Goal: Task Accomplishment & Management: Manage account settings

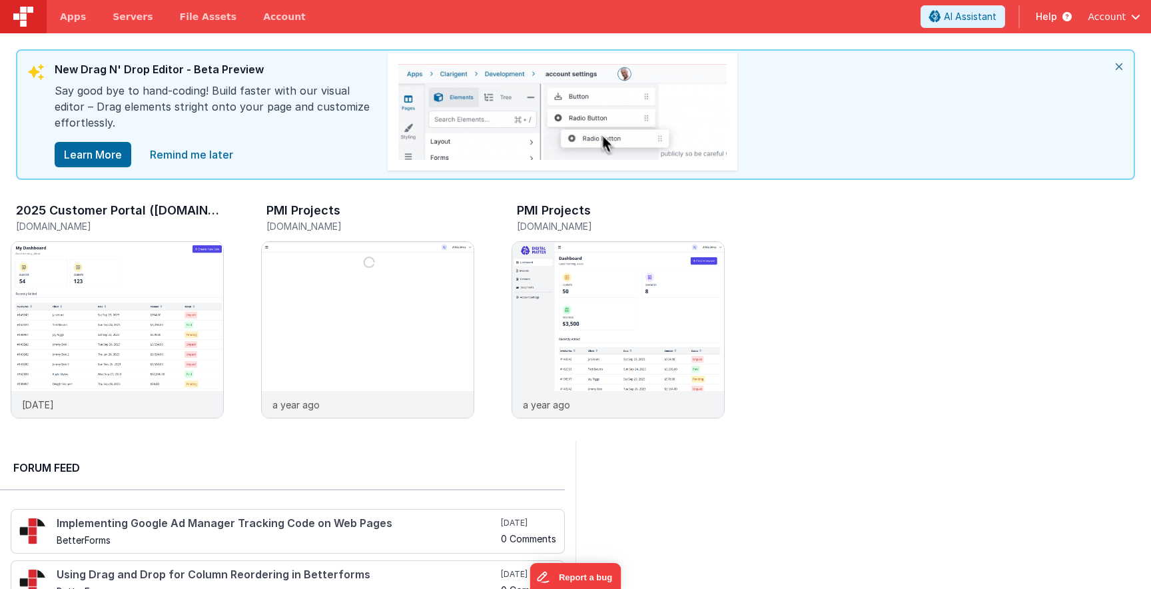
click at [1121, 17] on span "Account" at bounding box center [1107, 16] width 38 height 13
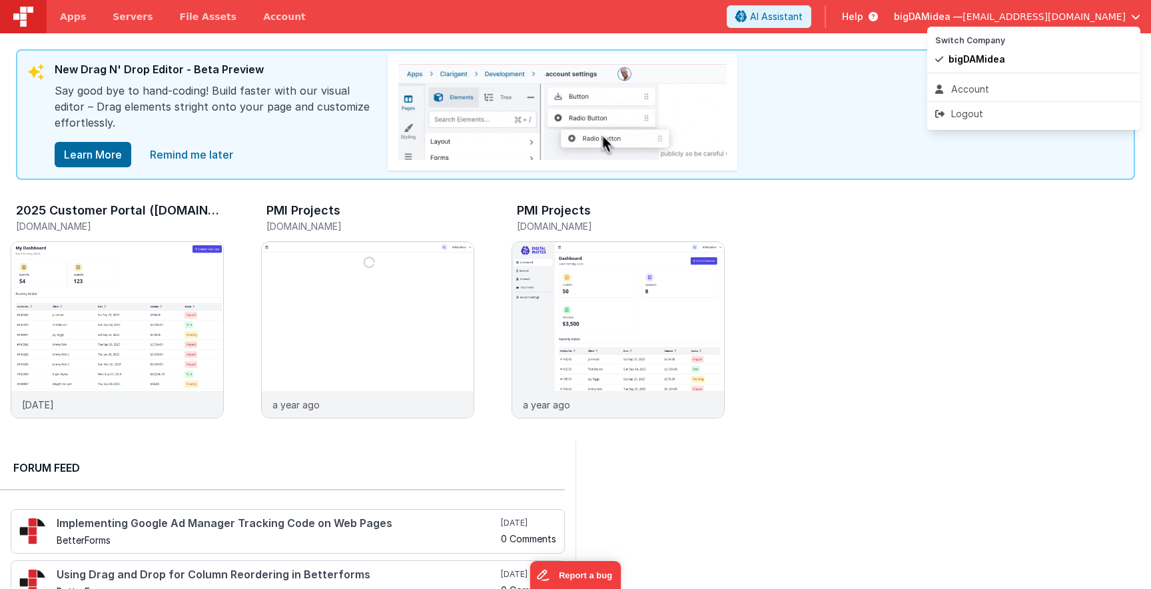
click at [1005, 71] on ul "Switch Company bigDAMidea" at bounding box center [1033, 50] width 213 height 46
click at [966, 85] on div "Account" at bounding box center [1033, 89] width 197 height 13
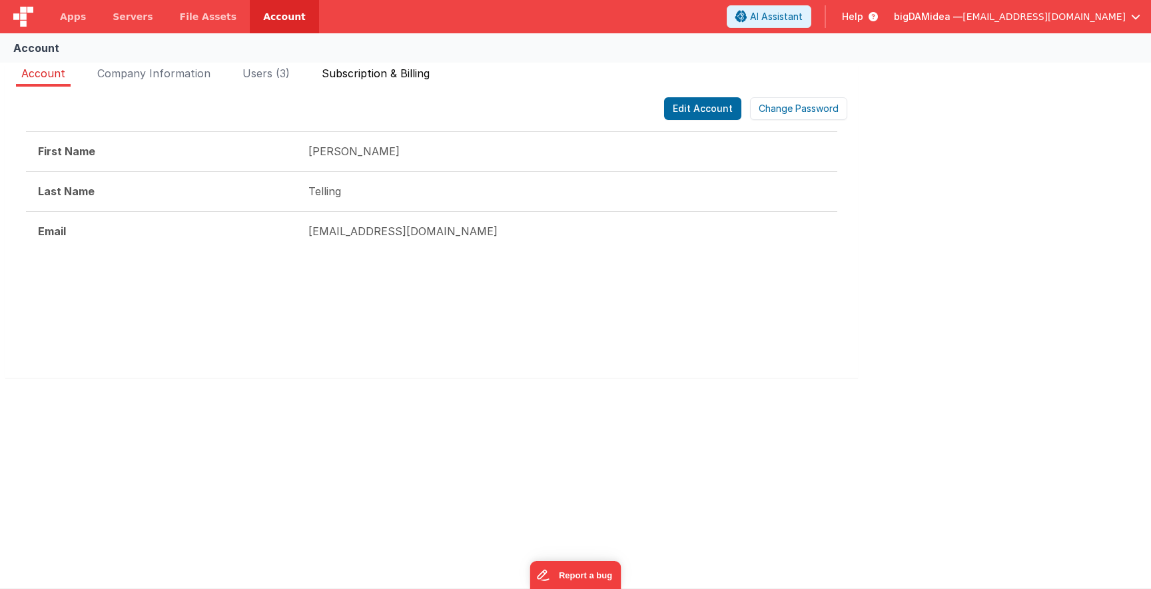
click at [367, 82] on li "Subscription & Billing" at bounding box center [375, 75] width 119 height 21
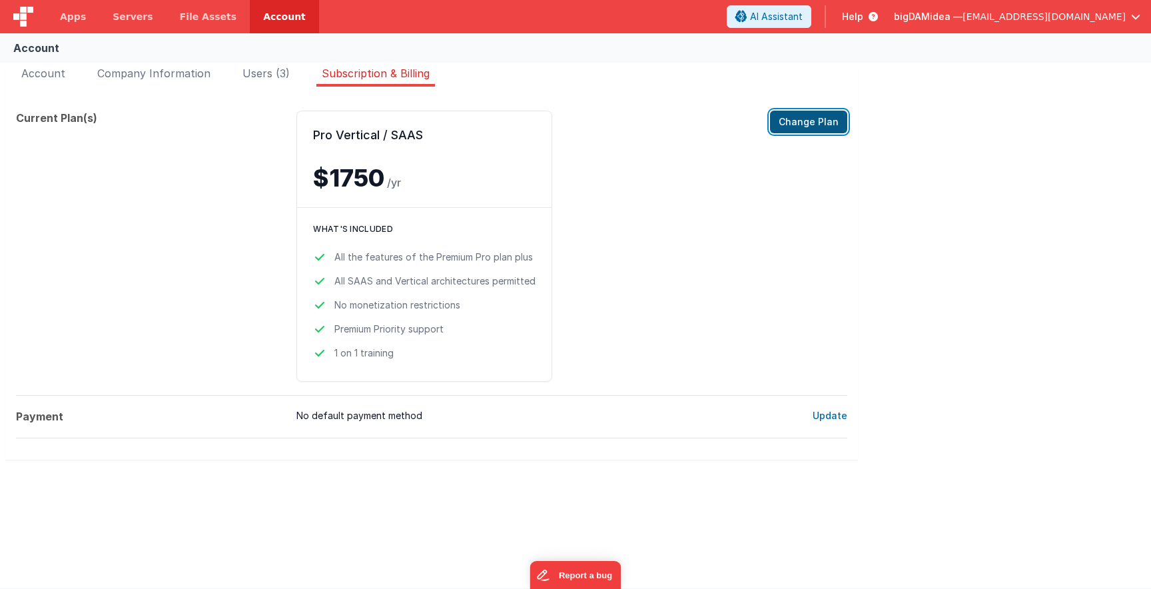
click at [828, 121] on button "Change Plan" at bounding box center [808, 122] width 77 height 23
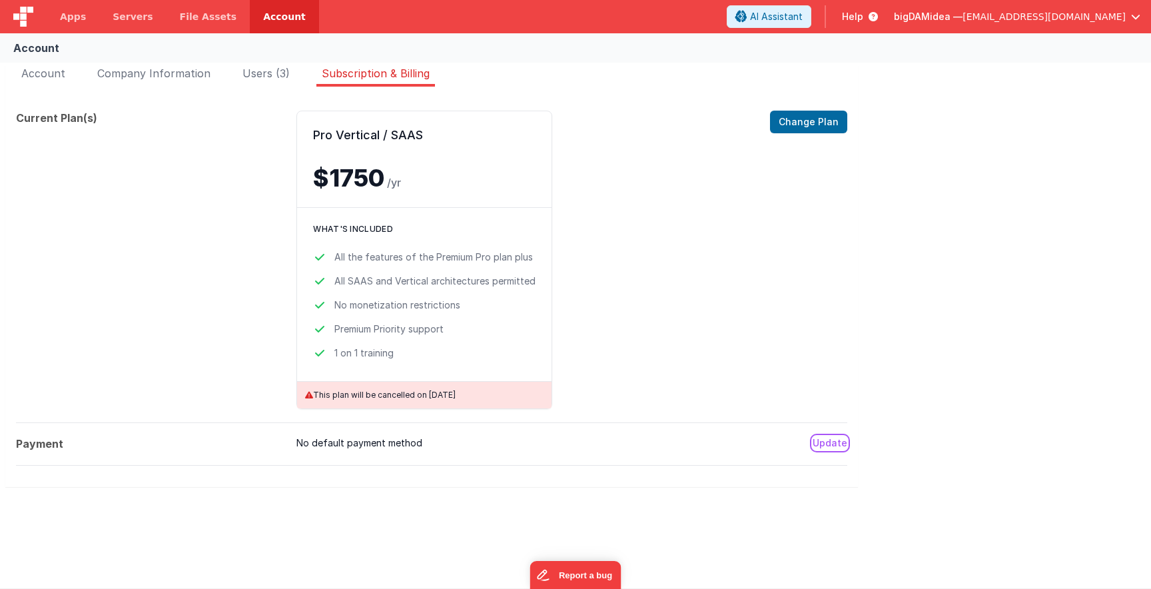
click at [833, 440] on button "Update" at bounding box center [830, 442] width 35 height 13
